Goal: Unclear: Unclear

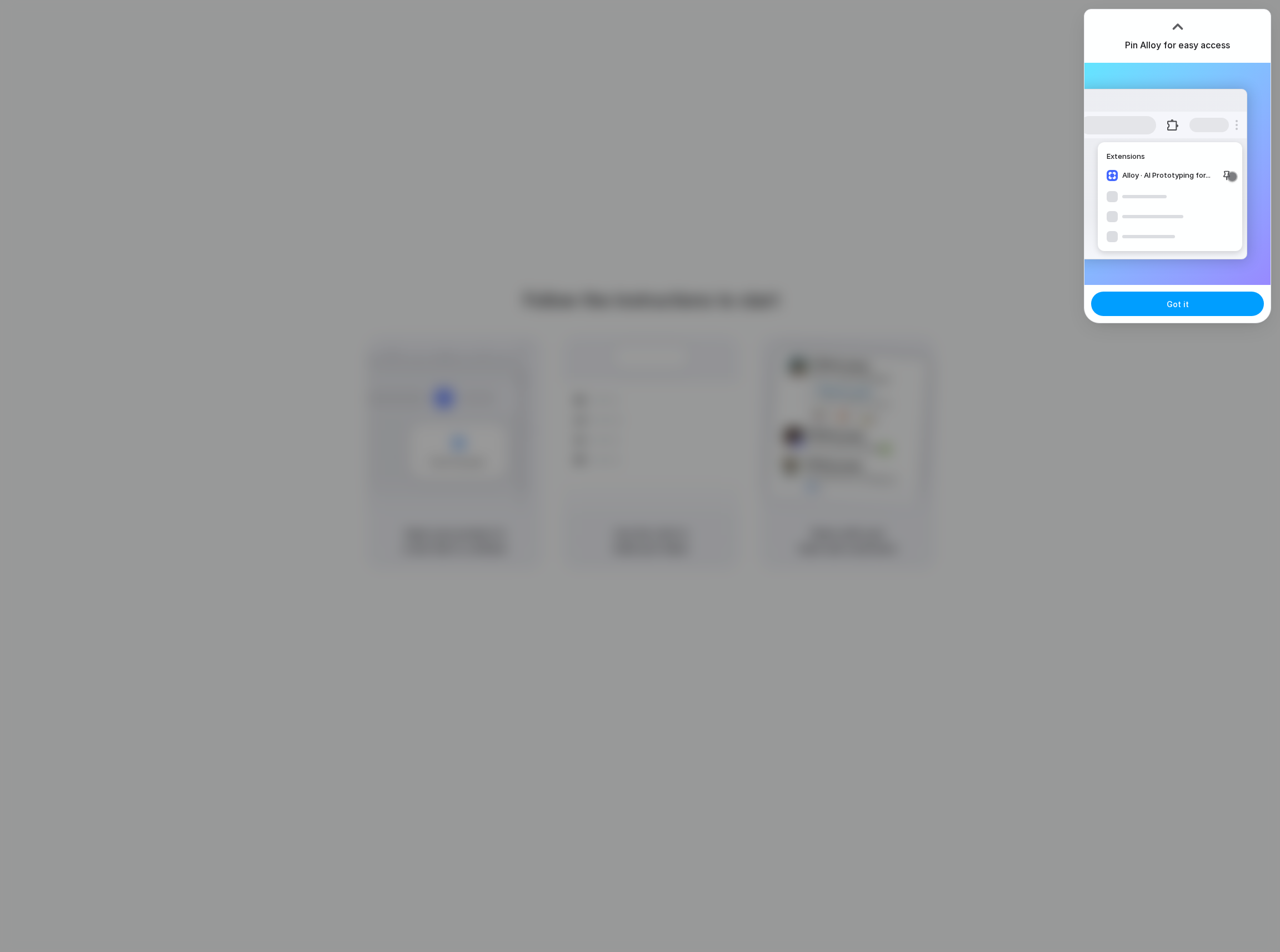
click at [1185, 307] on span "Got it" at bounding box center [1177, 304] width 22 height 12
